Goal: Task Accomplishment & Management: Use online tool/utility

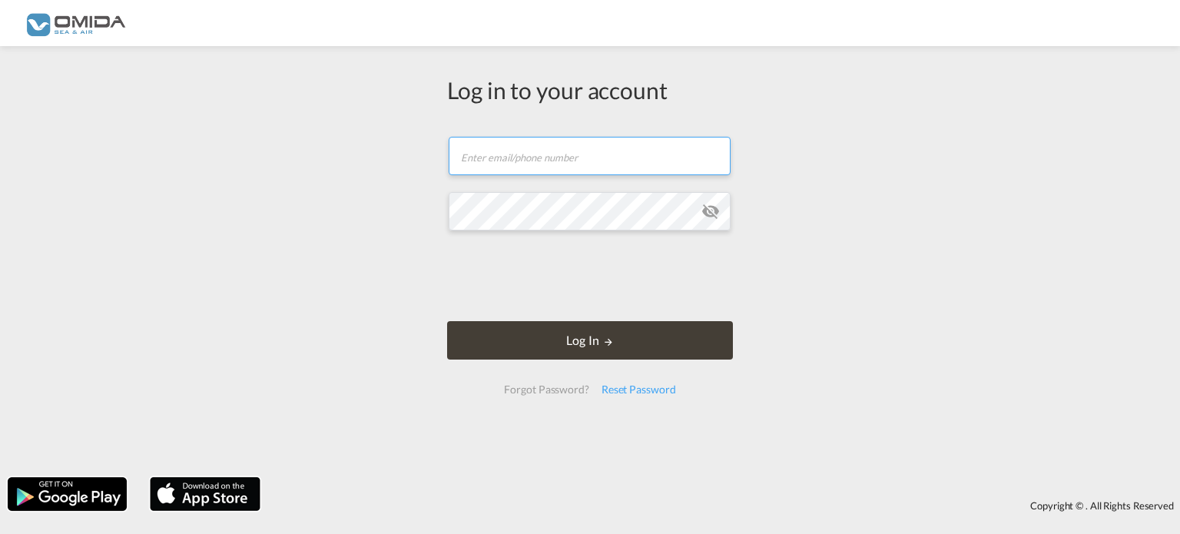
type input "[EMAIL_ADDRESS][DOMAIN_NAME]"
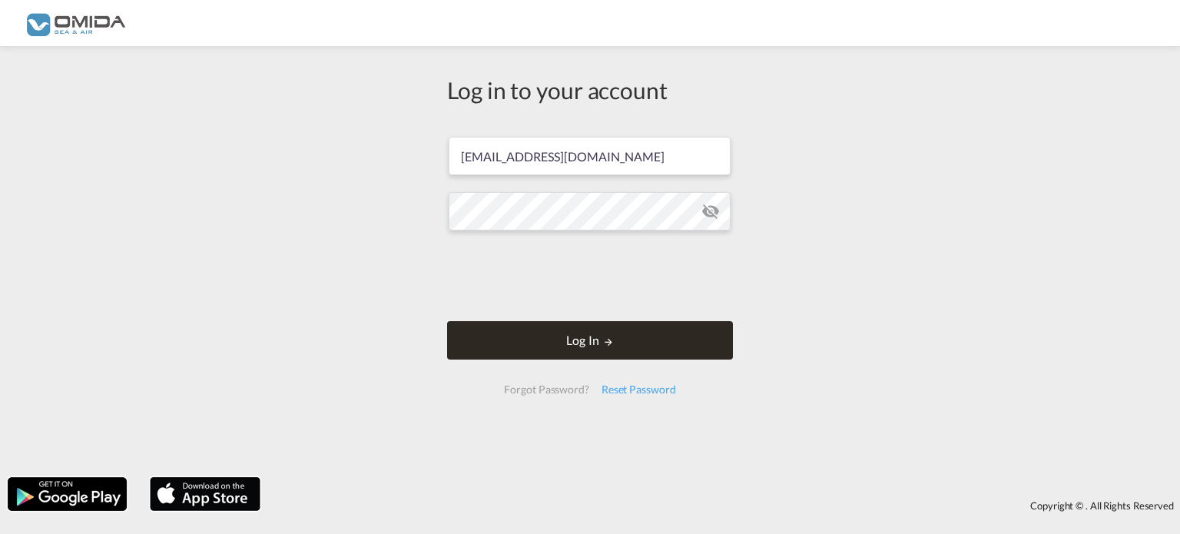
click at [664, 349] on button "Log In" at bounding box center [590, 340] width 286 height 38
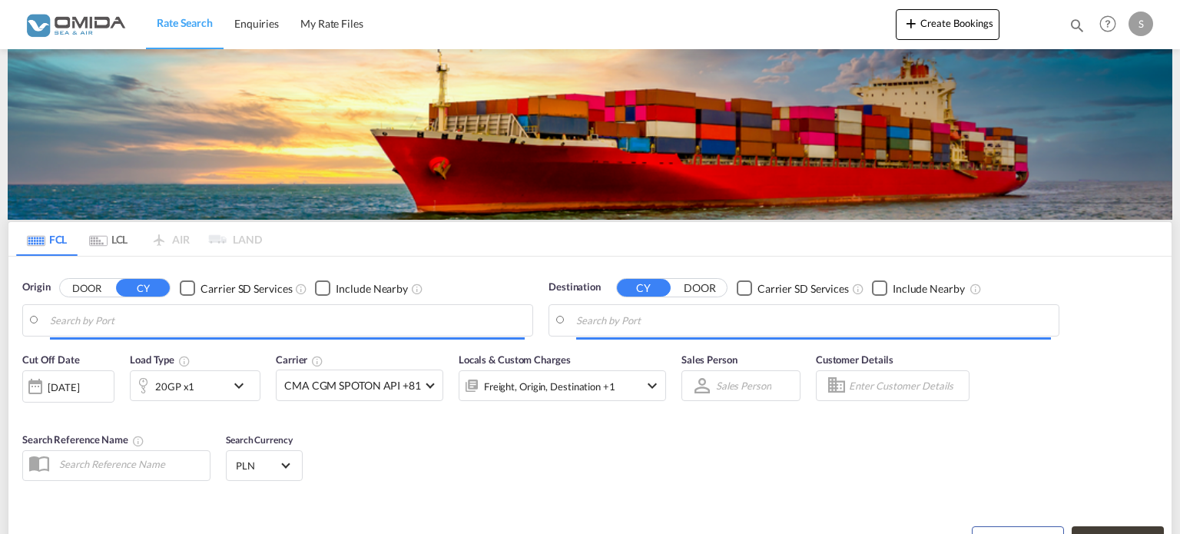
type input "[GEOGRAPHIC_DATA], PLGDY"
type input "[GEOGRAPHIC_DATA], SGSIN"
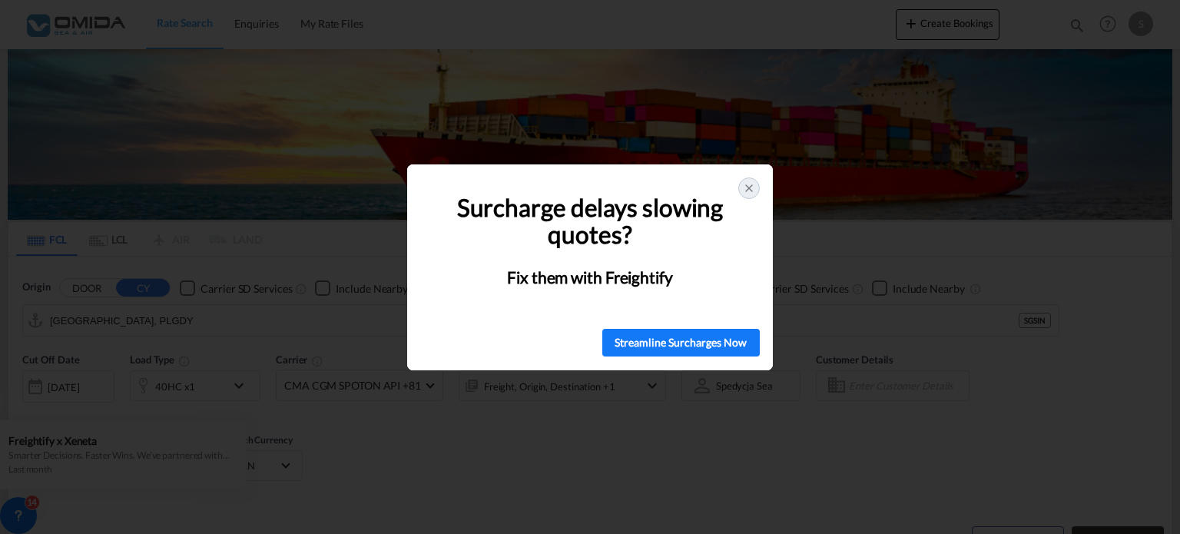
click at [746, 190] on icon at bounding box center [749, 188] width 6 height 6
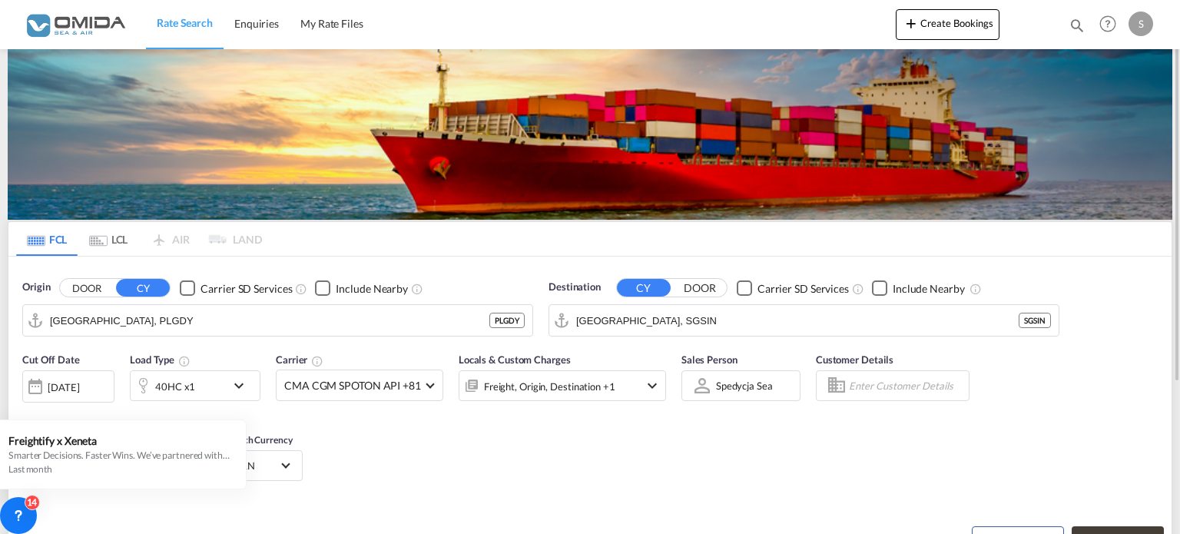
scroll to position [154, 0]
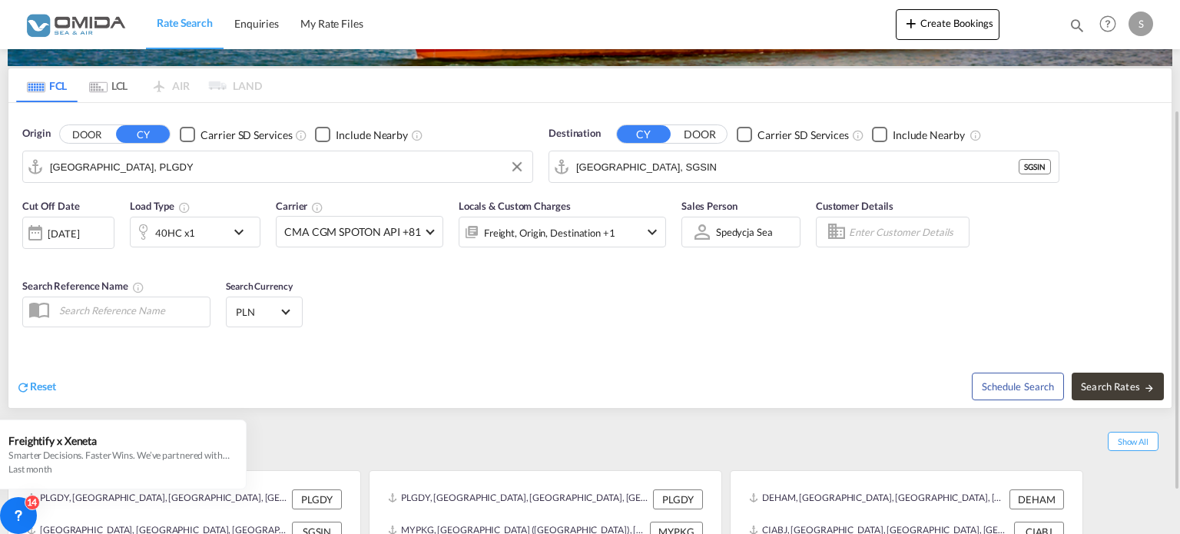
click at [319, 165] on input "[GEOGRAPHIC_DATA], PLGDY" at bounding box center [287, 166] width 475 height 23
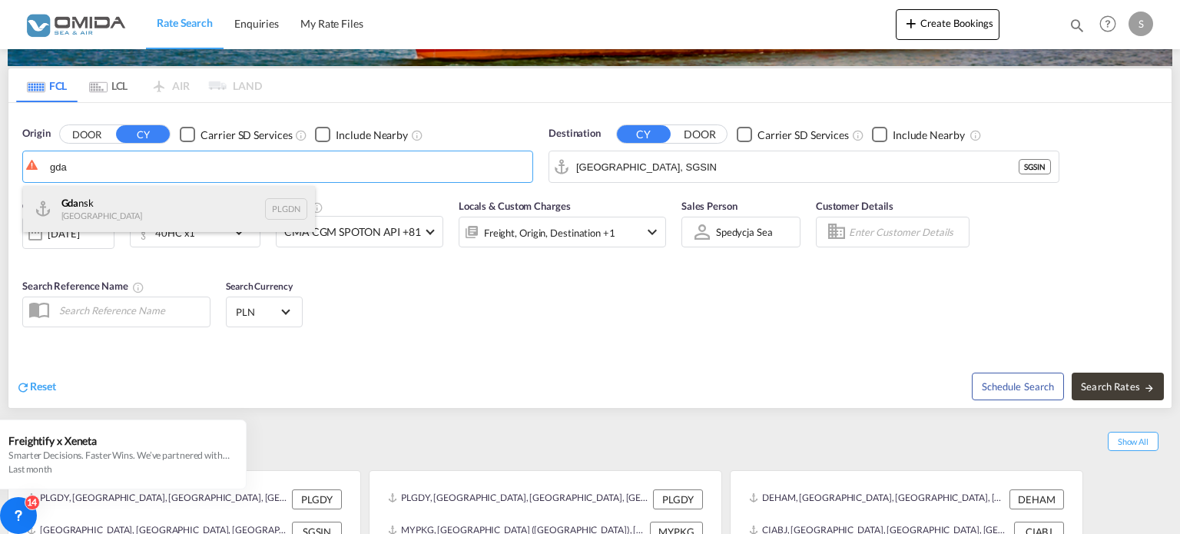
click at [93, 197] on div "Gda nsk [GEOGRAPHIC_DATA] PLGDN" at bounding box center [169, 209] width 292 height 46
type input "Gdansk, PLGDN"
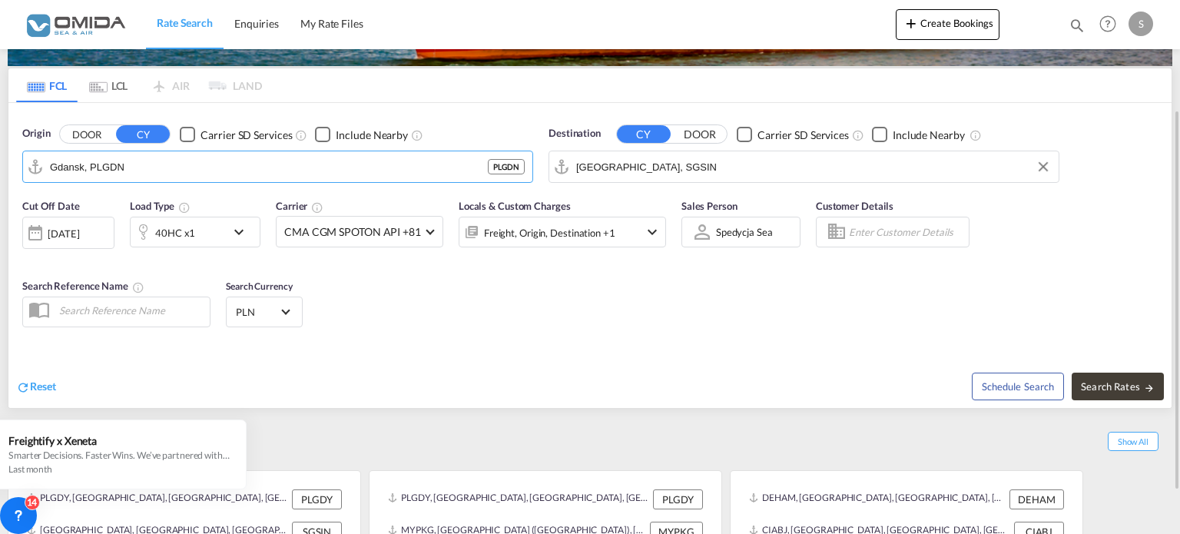
click at [682, 167] on input "[GEOGRAPHIC_DATA], SGSIN" at bounding box center [813, 166] width 475 height 23
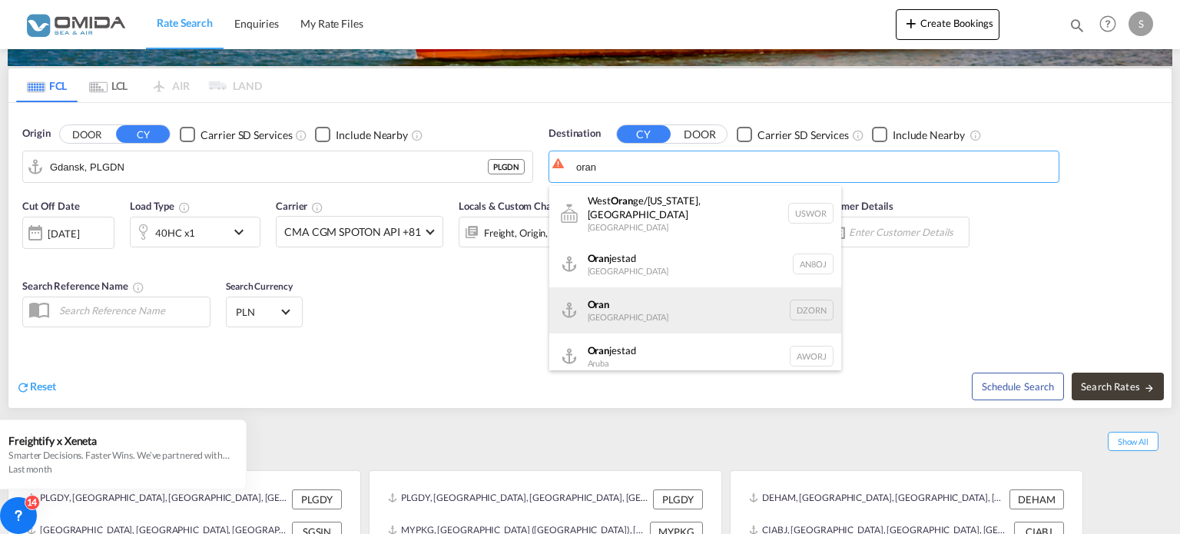
click at [624, 303] on div "Oran [GEOGRAPHIC_DATA] [GEOGRAPHIC_DATA]" at bounding box center [695, 310] width 292 height 46
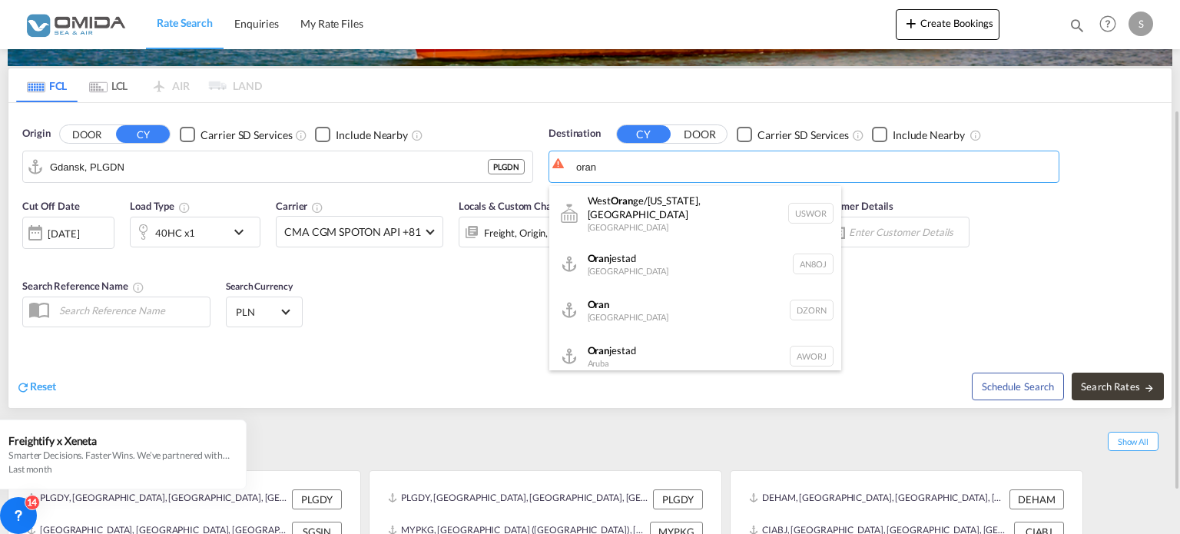
type input "Oran, DZORN"
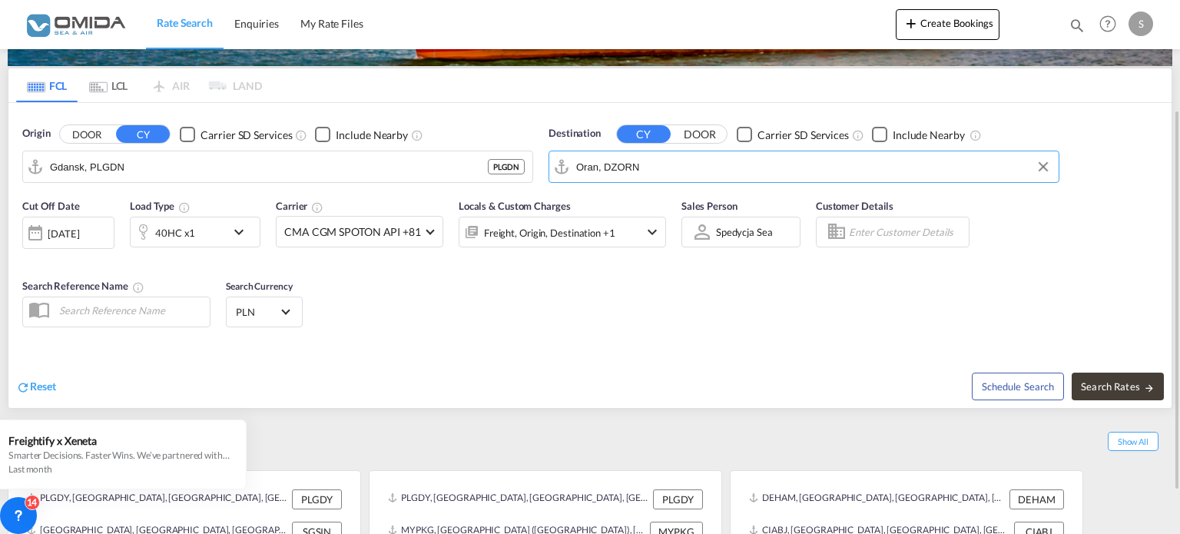
click at [58, 232] on div "[DATE]" at bounding box center [63, 234] width 31 height 14
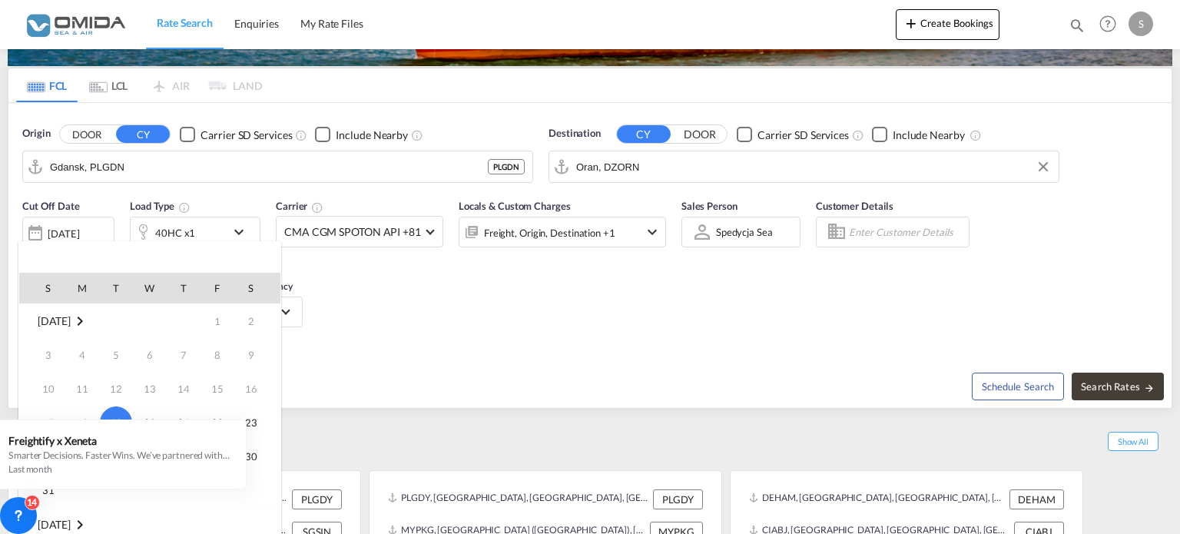
click at [89, 321] on md-icon "August 2025" at bounding box center [80, 321] width 18 height 18
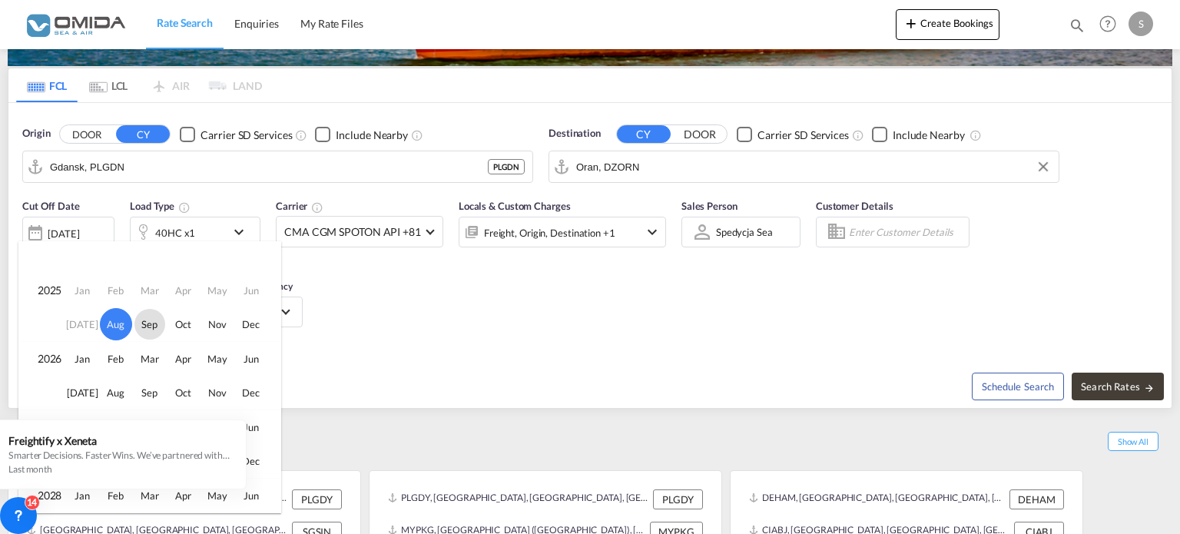
click at [153, 317] on span "Sep" at bounding box center [149, 324] width 31 height 31
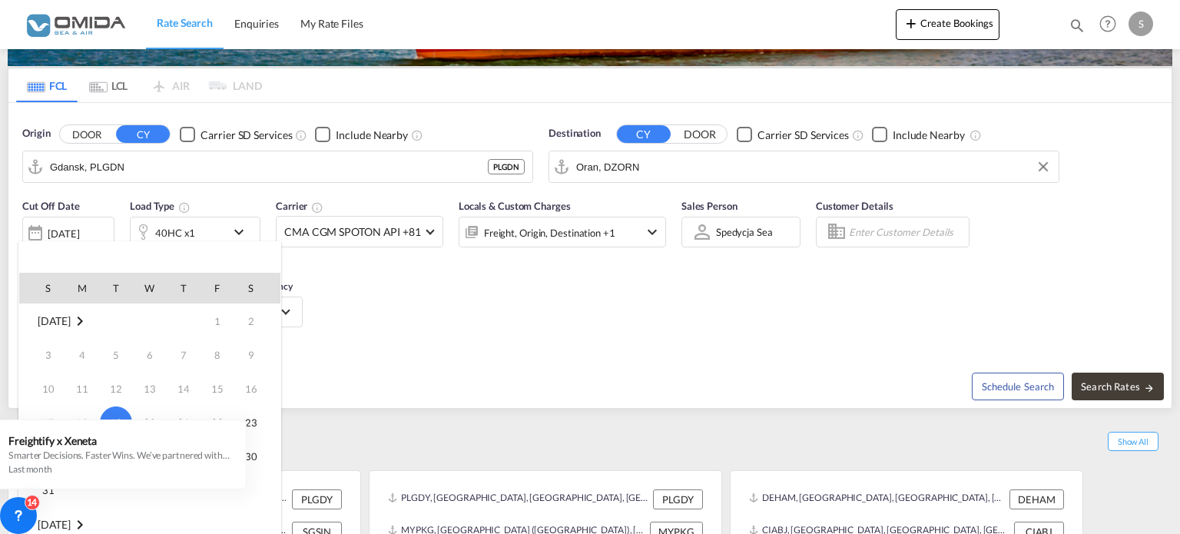
scroll to position [203, 0]
click at [118, 357] on span "2" at bounding box center [116, 355] width 31 height 31
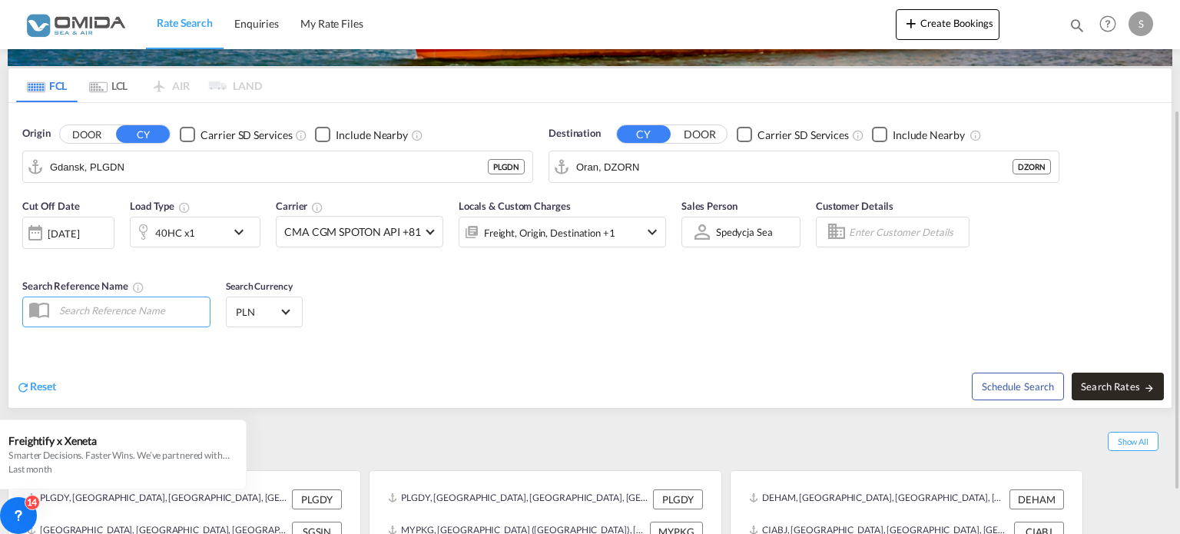
click at [1139, 382] on span "Search Rates" at bounding box center [1118, 386] width 74 height 12
type input "PLGDN to DZORN / [DATE]"
